Goal: Task Accomplishment & Management: Manage account settings

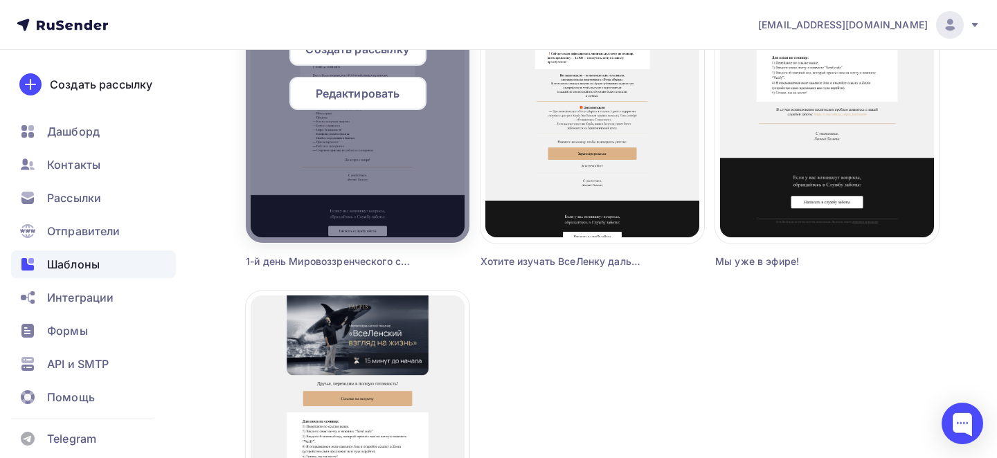
scroll to position [1748, 0]
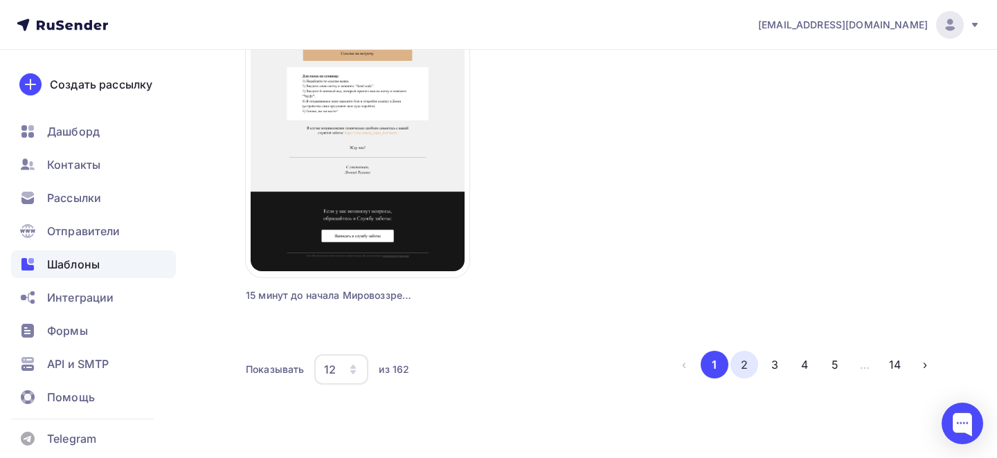
click at [746, 359] on button "2" at bounding box center [744, 365] width 28 height 28
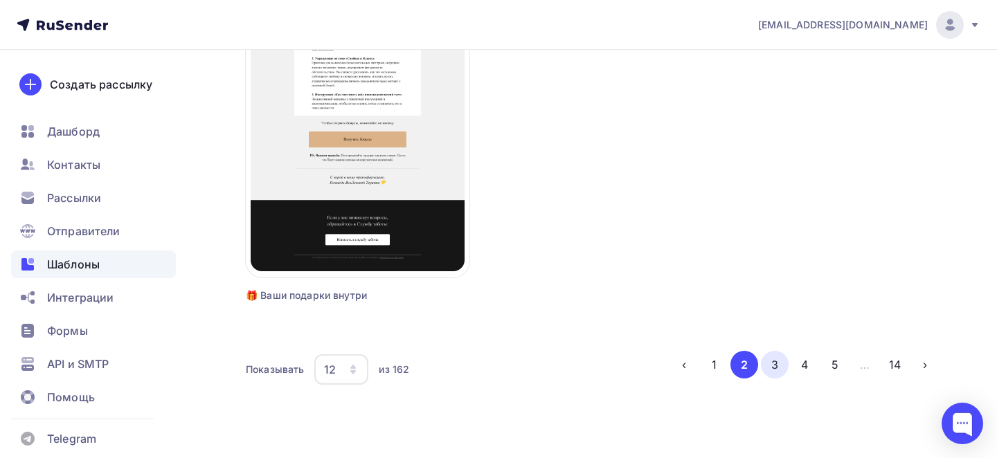
click at [765, 375] on button "3" at bounding box center [775, 365] width 28 height 28
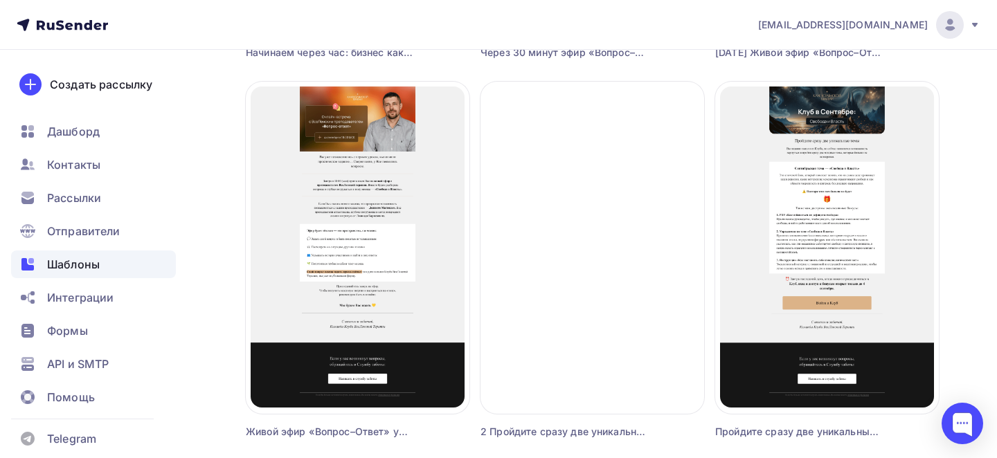
scroll to position [754, 0]
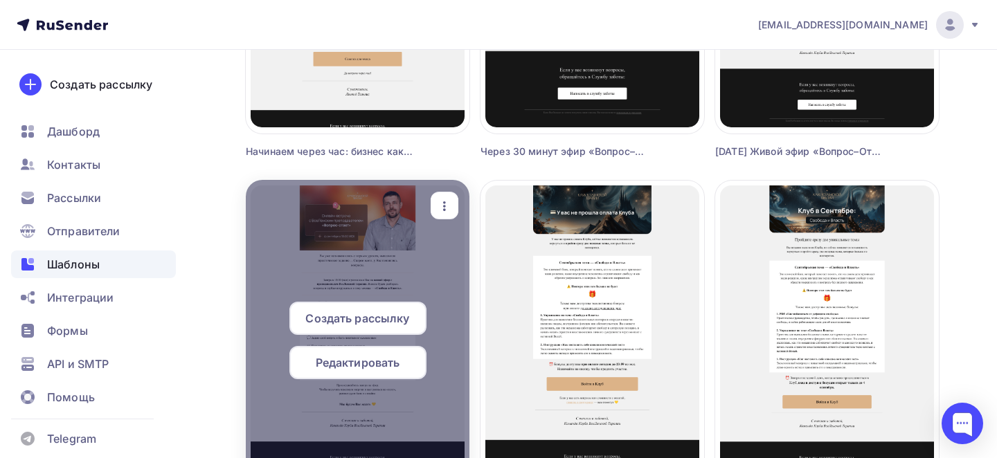
click at [449, 211] on icon "button" at bounding box center [444, 206] width 17 height 17
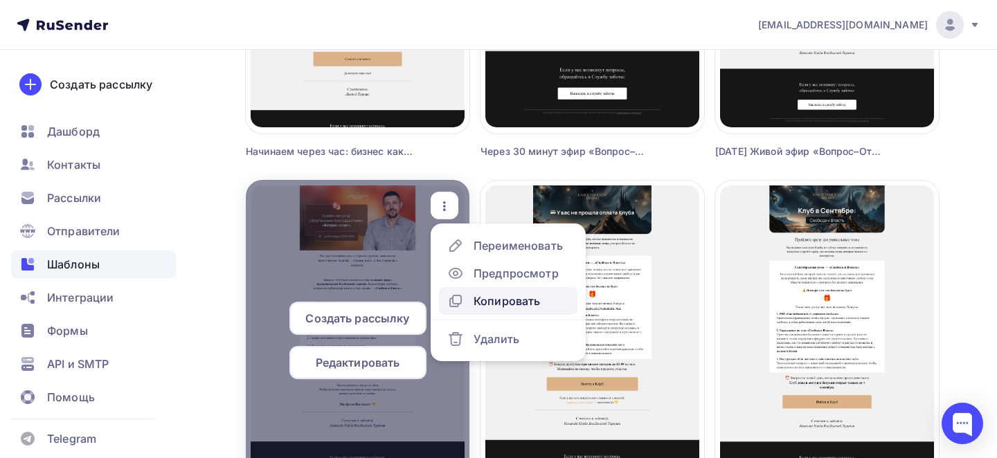
click at [505, 311] on link "Копировать" at bounding box center [508, 301] width 138 height 28
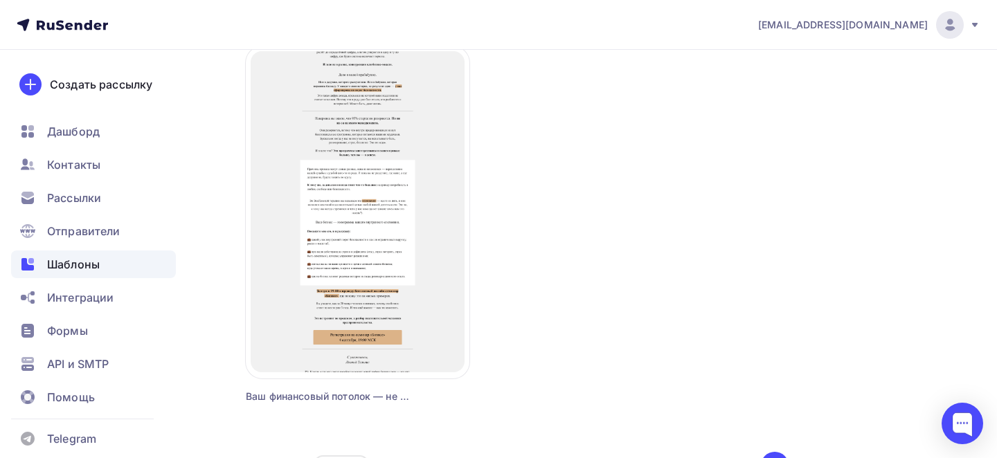
scroll to position [1748, 0]
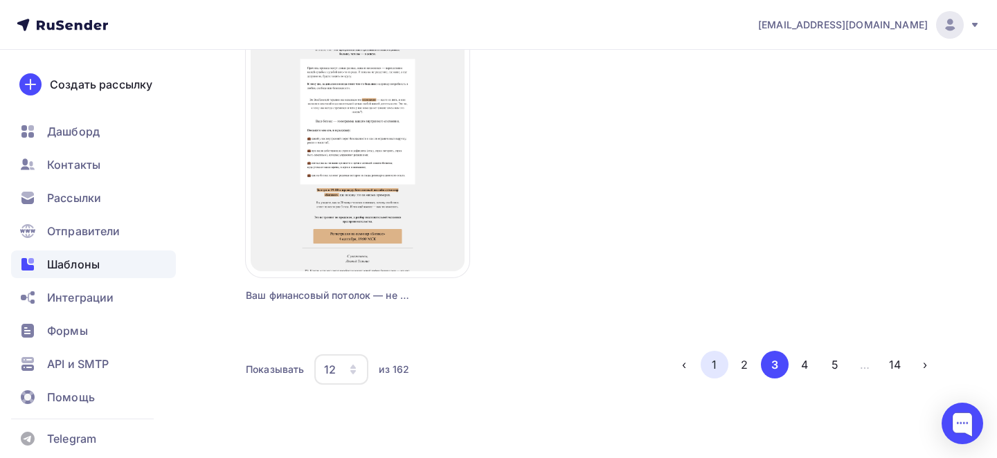
click at [714, 371] on button "1" at bounding box center [714, 365] width 28 height 28
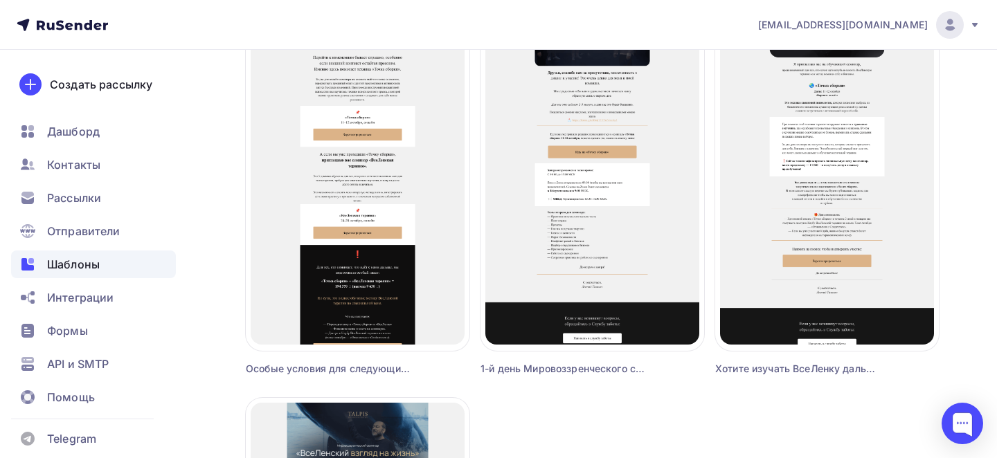
scroll to position [0, 0]
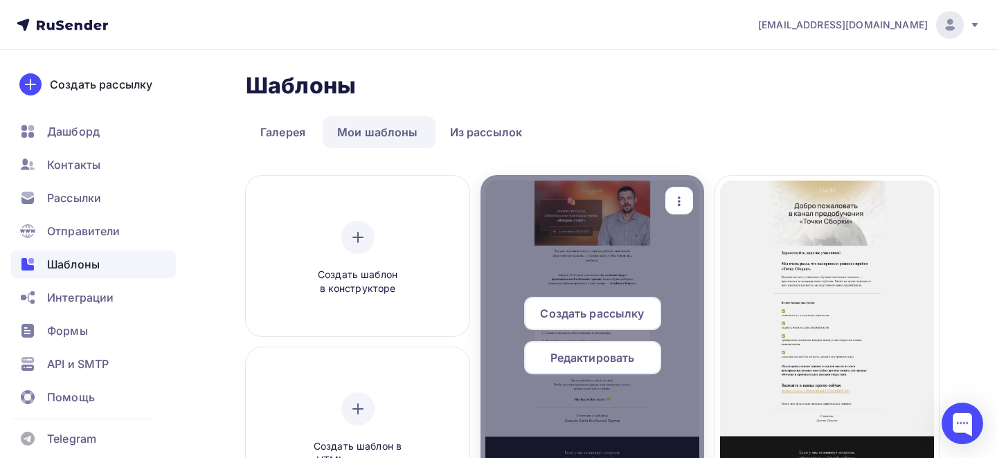
click at [682, 199] on icon "button" at bounding box center [679, 201] width 17 height 17
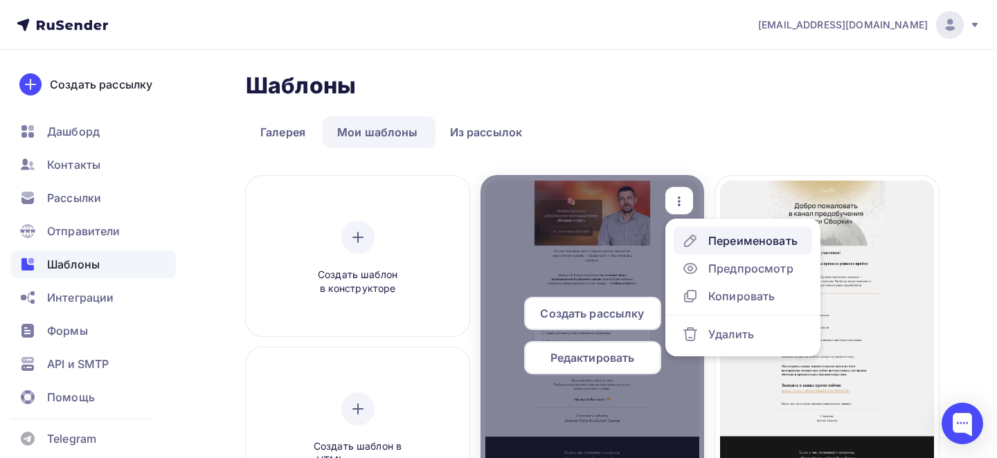
click at [714, 250] on link "Переименовать" at bounding box center [742, 241] width 138 height 28
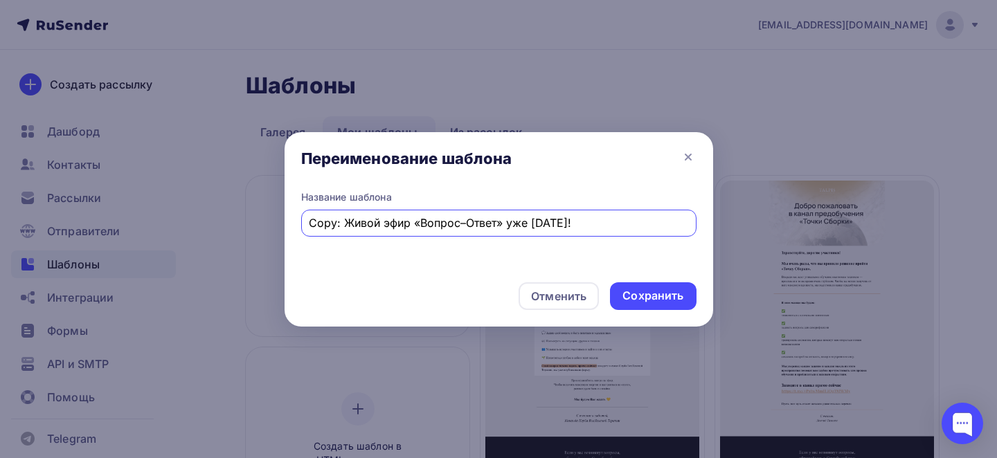
click at [432, 217] on input "Copy: Живой эфир «Вопрос–Ответ» уже [DATE]!" at bounding box center [498, 223] width 379 height 17
paste input "Разбор терапевтической работы [PERSON_NAME] по теме «Свобода и Власть» уже [DAT…"
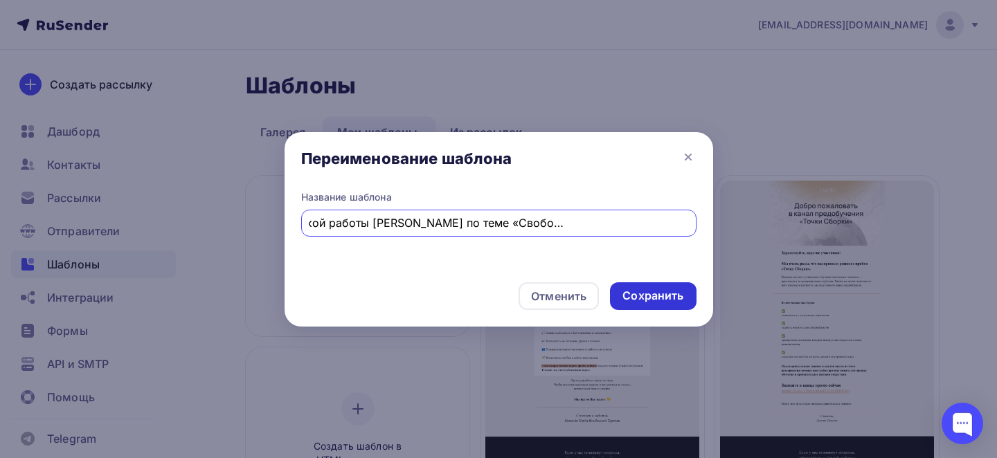
type input "Разбор терапевтической работы [PERSON_NAME] по теме «Свобода и Власть» уже [DAT…"
click at [660, 302] on div "Сохранить" at bounding box center [652, 296] width 61 height 16
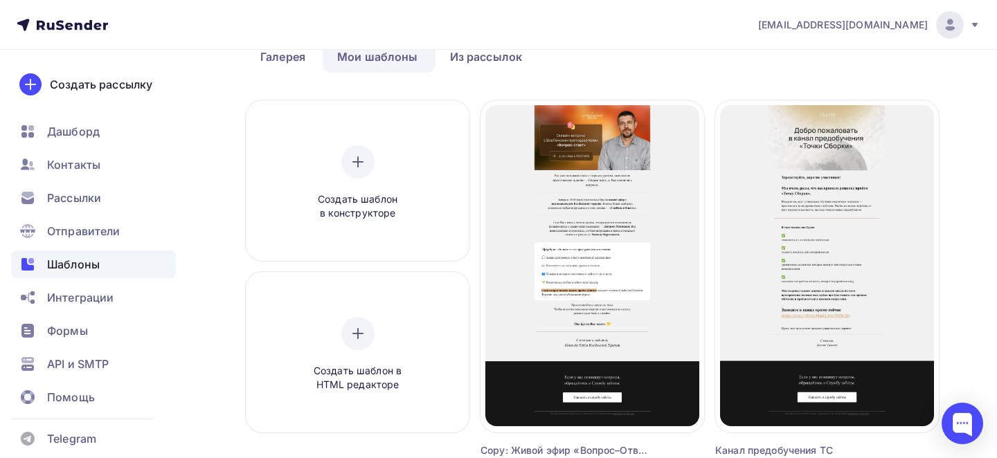
scroll to position [84, 0]
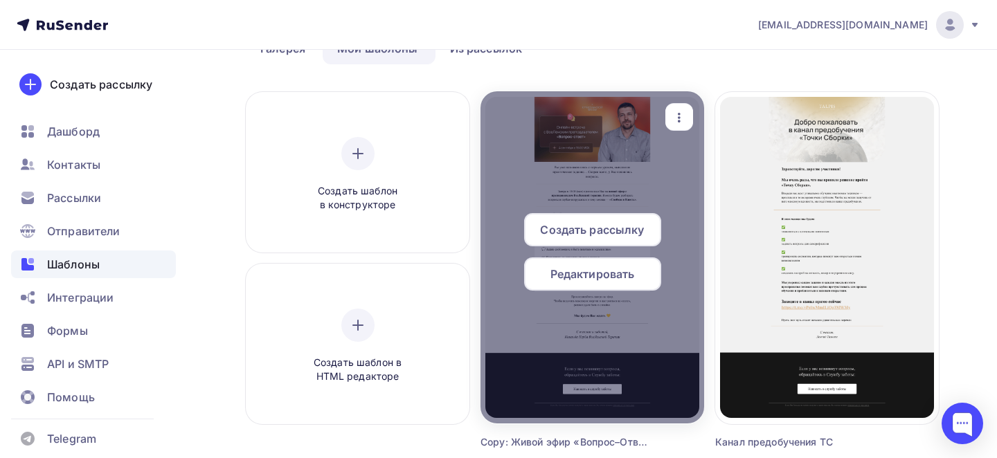
click at [606, 264] on div "Редактировать" at bounding box center [592, 273] width 137 height 33
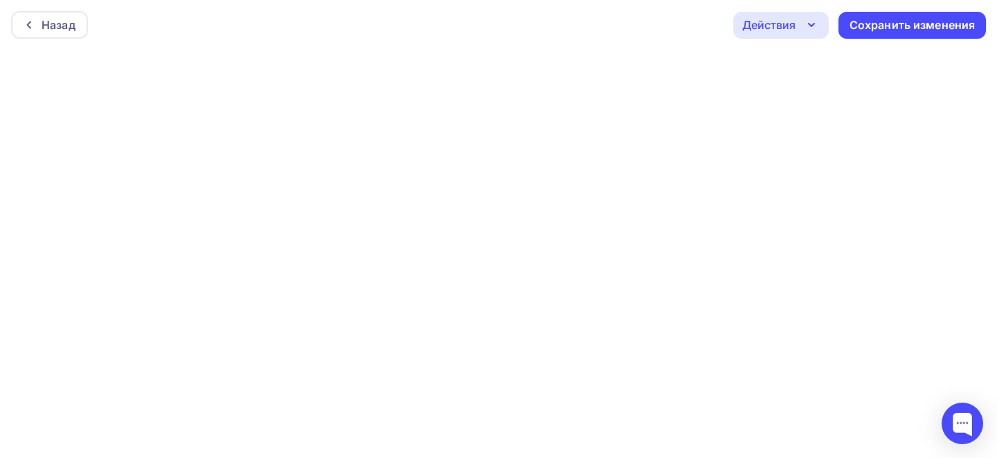
scroll to position [3, 0]
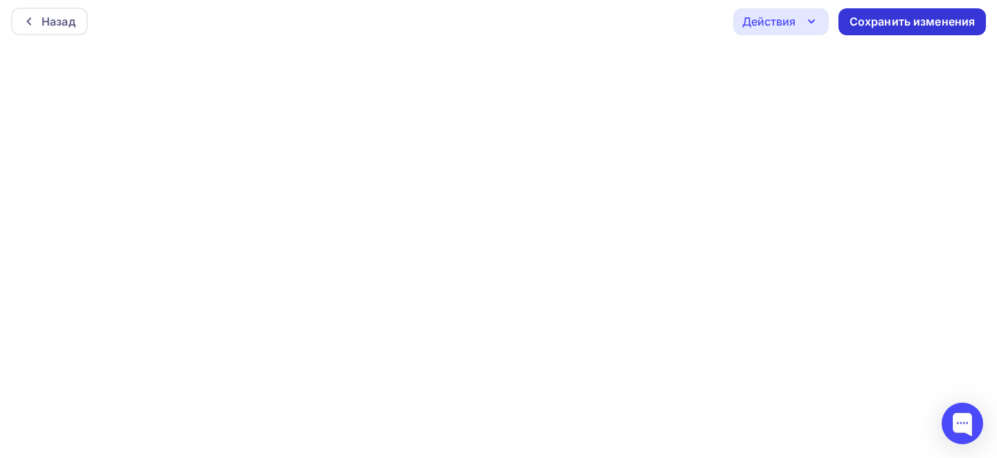
click at [879, 32] on div "Сохранить изменения" at bounding box center [911, 21] width 147 height 27
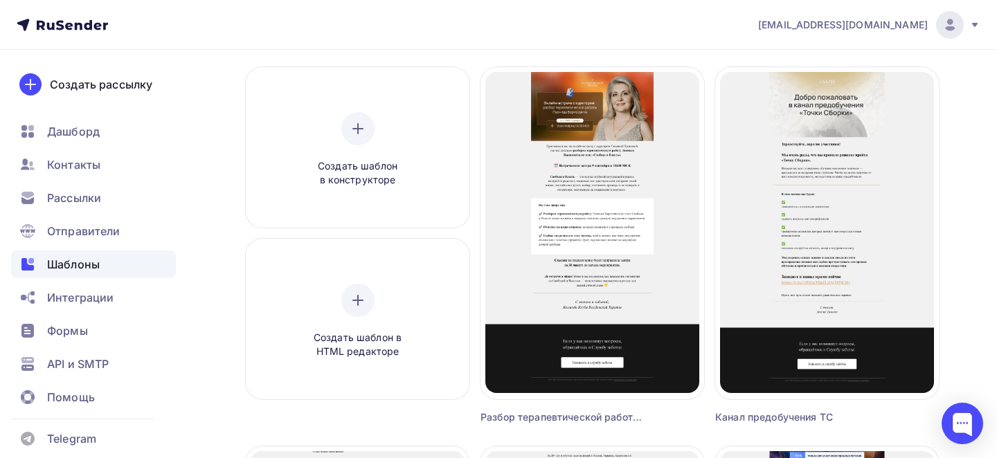
scroll to position [107, 0]
